Goal: Check status: Check status

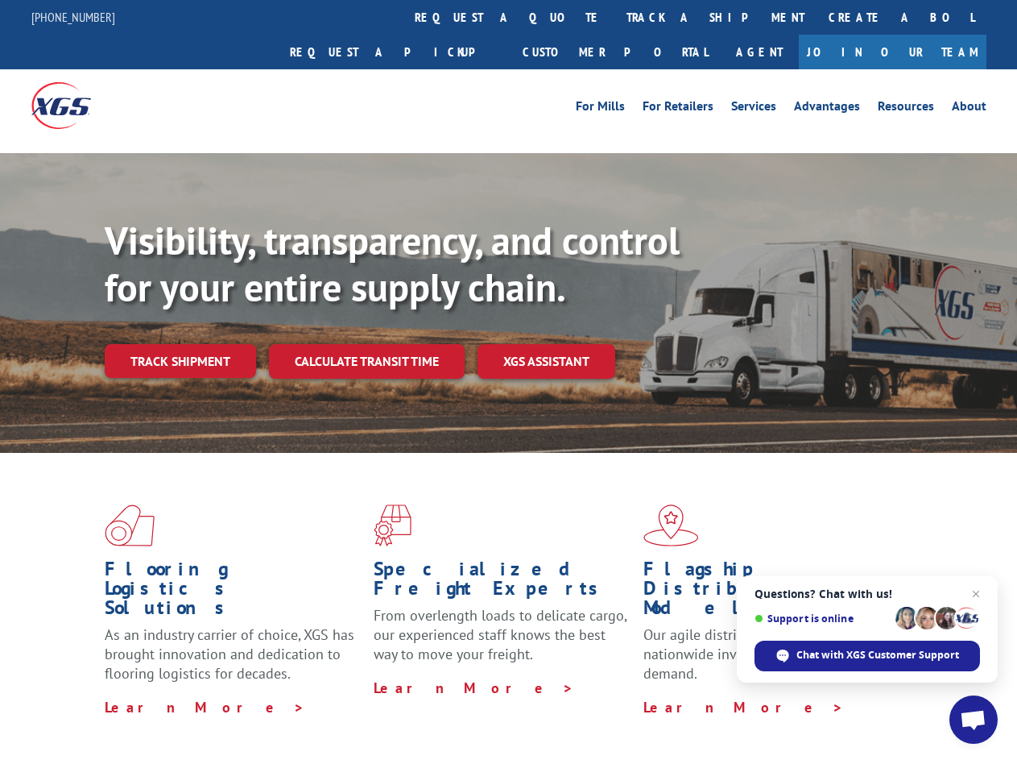
click at [508, 379] on div "Visibility, transparency, and control for your entire supply chain. Track shipm…" at bounding box center [561, 329] width 913 height 225
click at [615, 17] on link "track a shipment" at bounding box center [716, 17] width 202 height 35
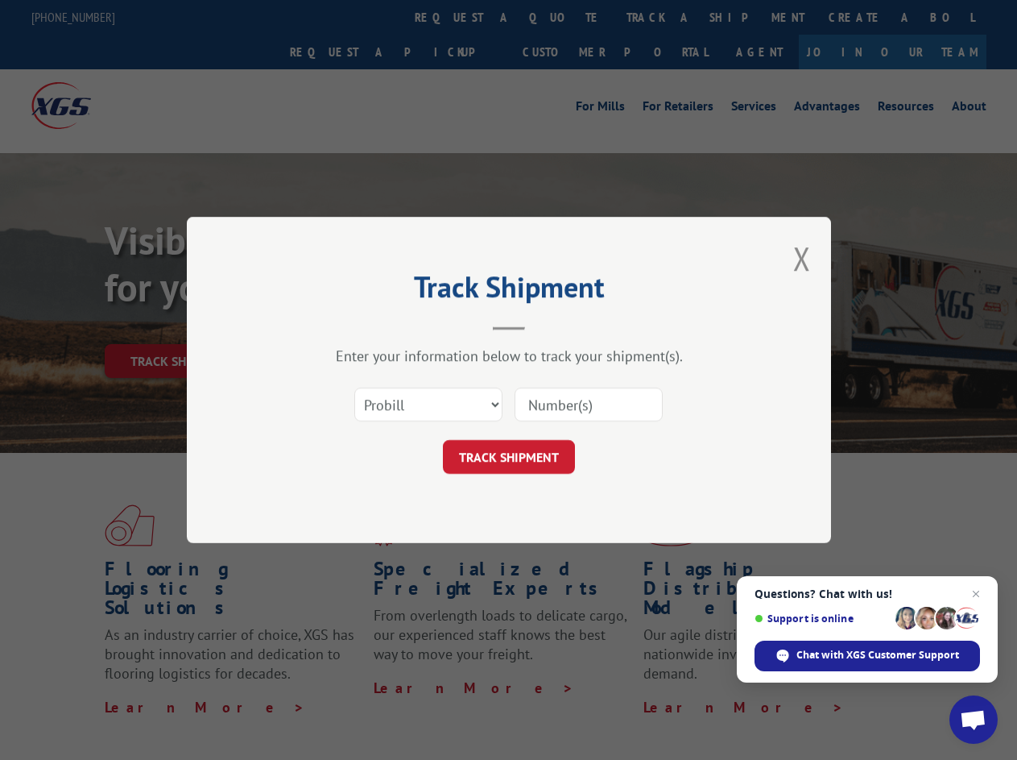
click at [562, 17] on div "Track Shipment Enter your information below to track your shipment(s). Select c…" at bounding box center [508, 380] width 1017 height 760
click at [663, 17] on div "Track Shipment Enter your information below to track your shipment(s). Select c…" at bounding box center [508, 380] width 1017 height 760
click at [180, 325] on div "Track Shipment Enter your information below to track your shipment(s). Select c…" at bounding box center [508, 380] width 1017 height 760
click at [366, 325] on header "Track Shipment" at bounding box center [508, 302] width 483 height 55
click at [547, 325] on header "Track Shipment" at bounding box center [508, 302] width 483 height 55
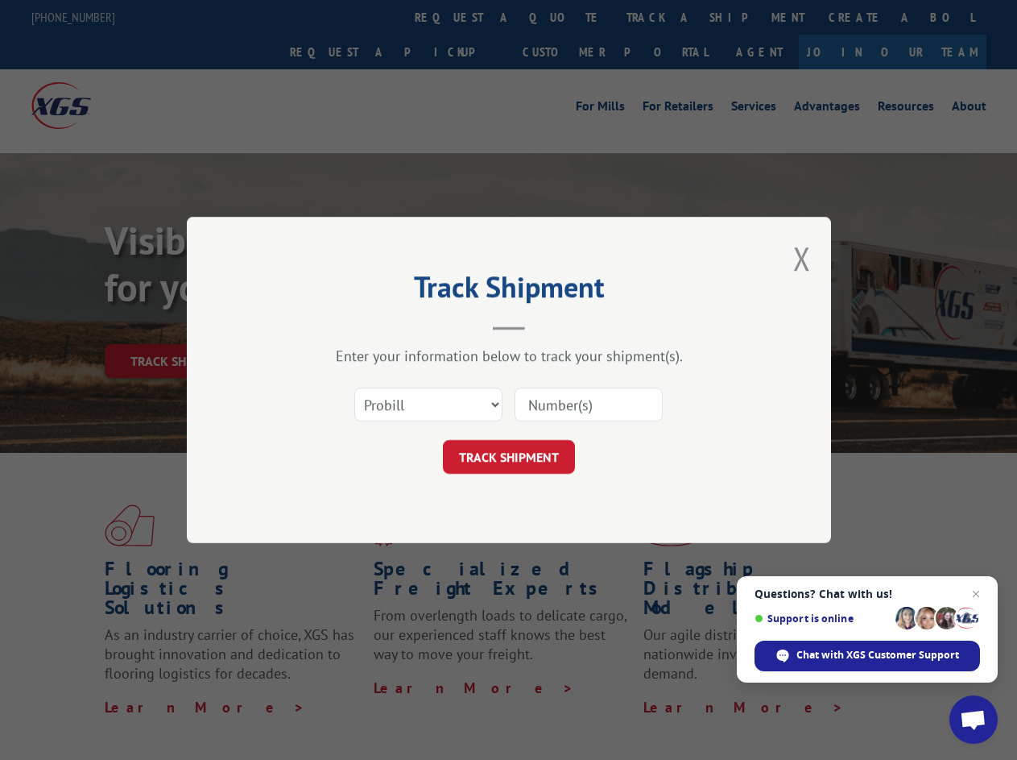
click at [974, 719] on span "Open chat" at bounding box center [973, 721] width 27 height 23
